Goal: Task Accomplishment & Management: Manage account settings

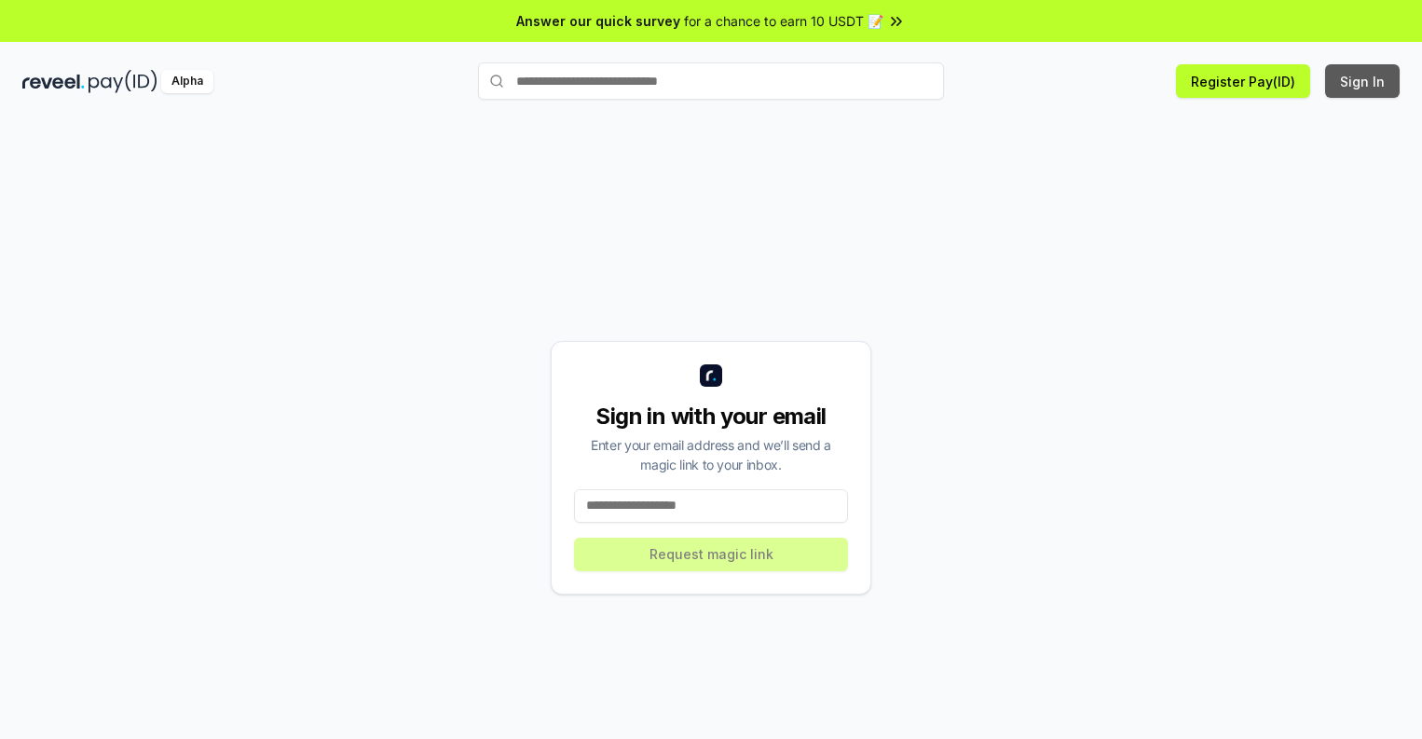
click at [1364, 81] on button "Sign In" at bounding box center [1362, 81] width 75 height 34
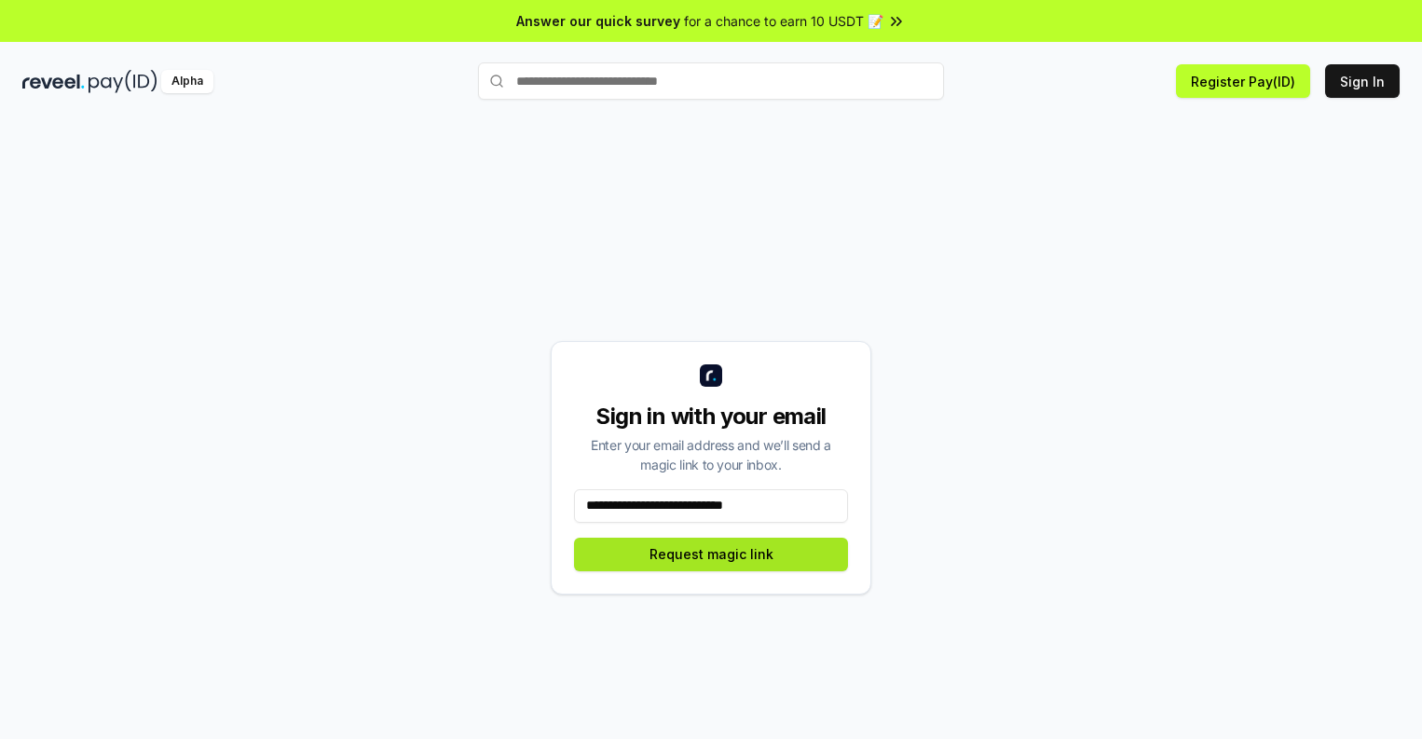
type input "**********"
click at [711, 554] on button "Request magic link" at bounding box center [711, 555] width 274 height 34
